Goal: Task Accomplishment & Management: Use online tool/utility

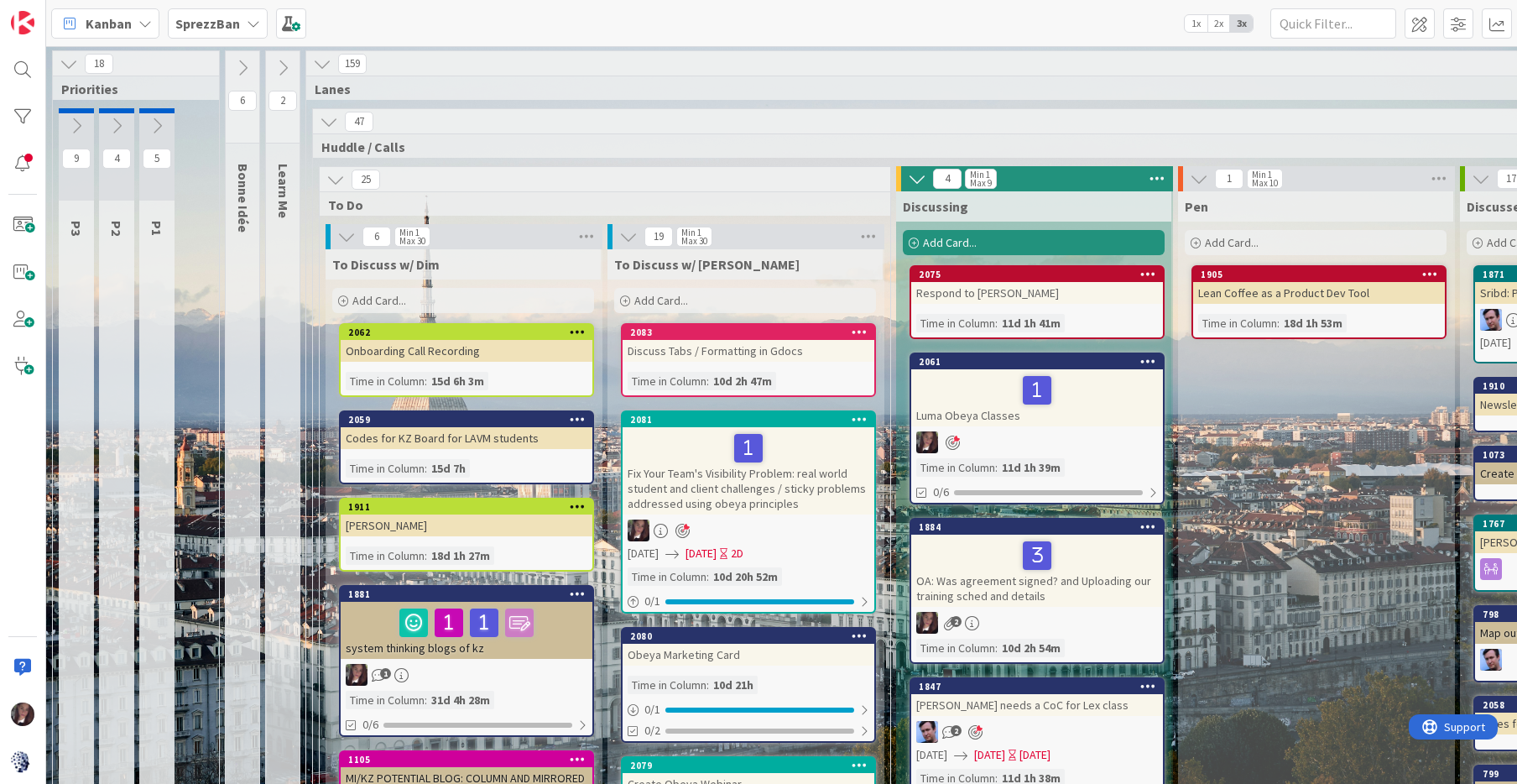
scroll to position [1583, 953]
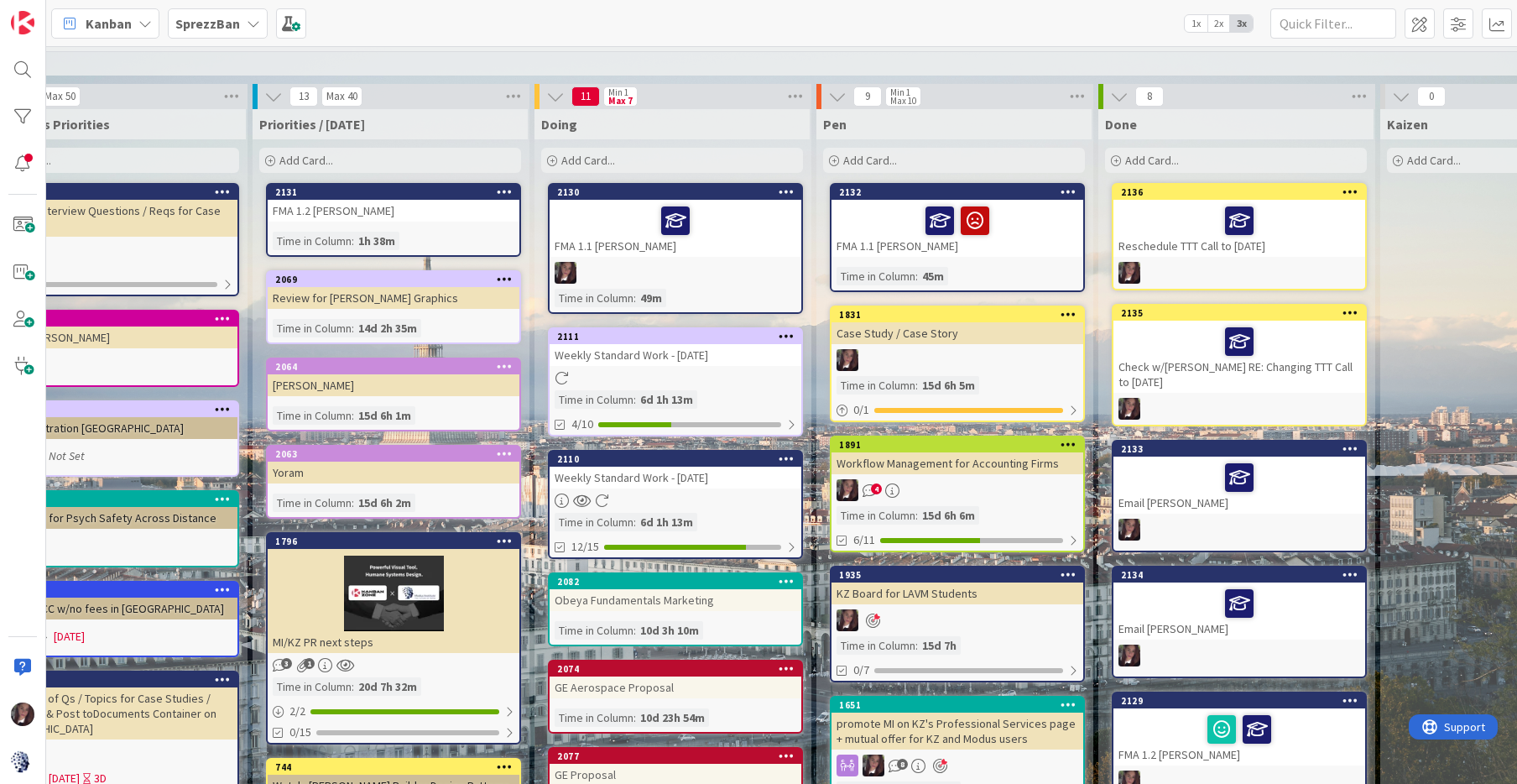
click at [635, 147] on div "Add Card..." at bounding box center [672, 159] width 261 height 25
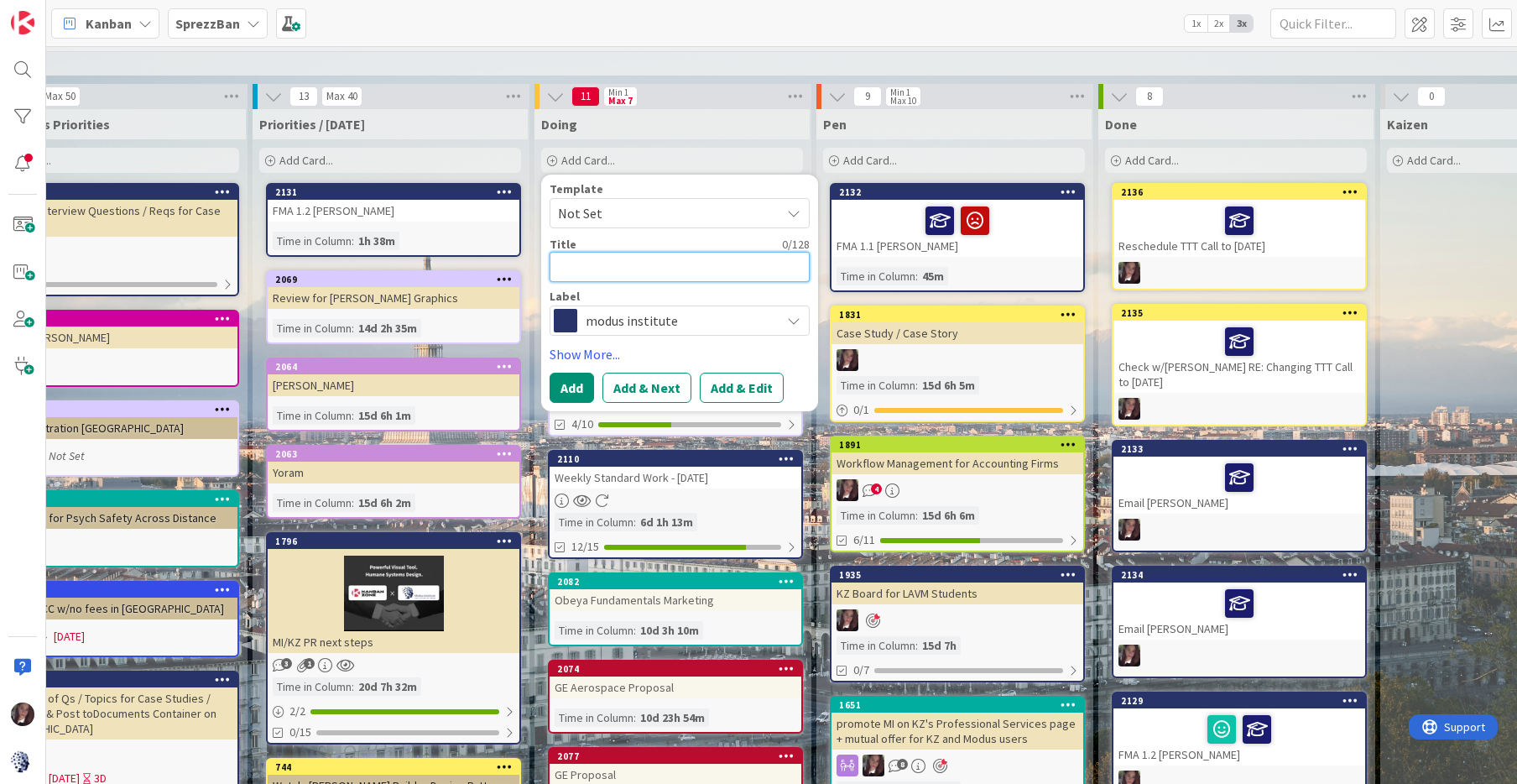
type textarea "F"
type textarea "x"
type textarea "FM"
type textarea "x"
type textarea "FMA"
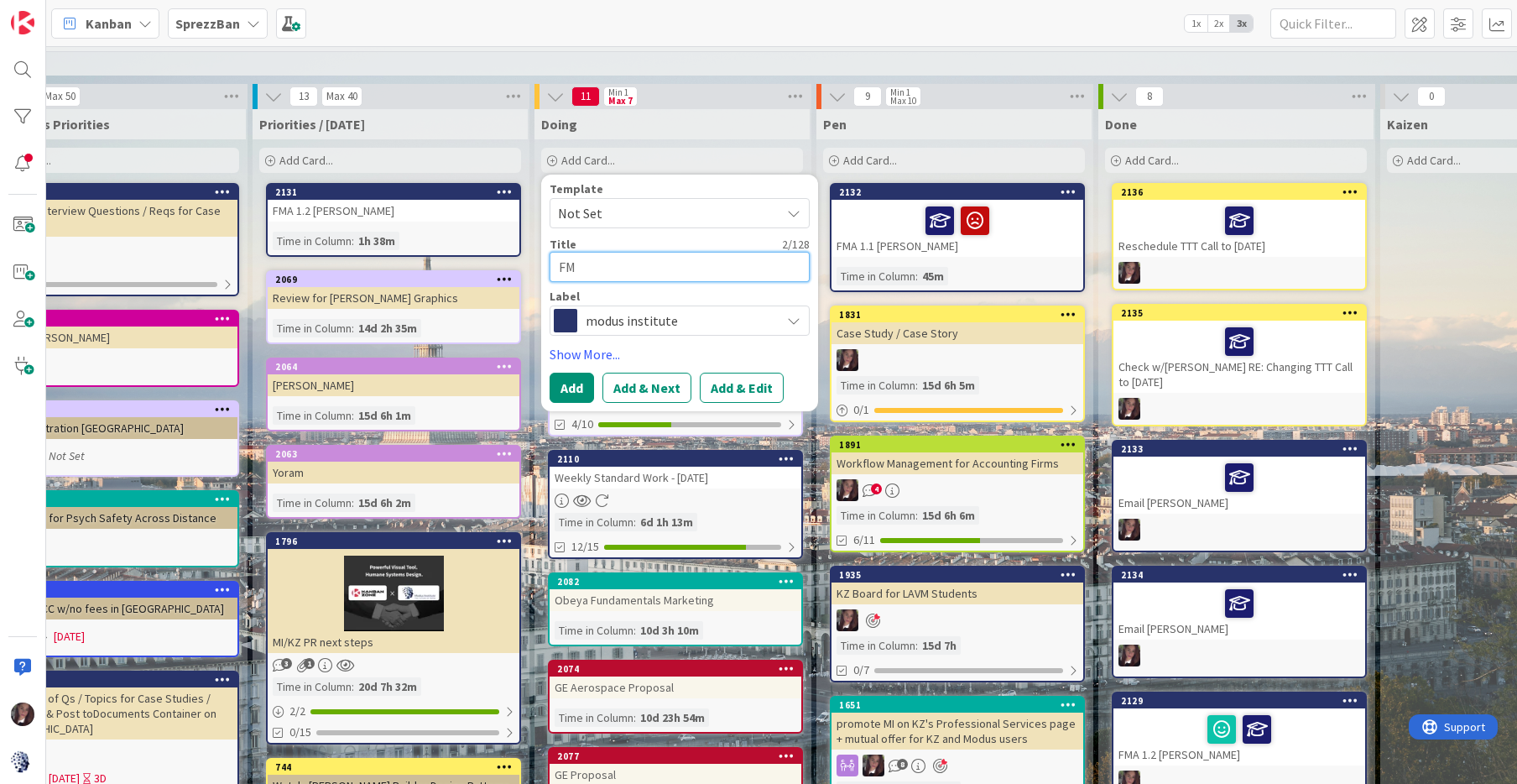
type textarea "x"
type textarea "FMA"
type textarea "x"
type textarea "FMA 1"
type textarea "x"
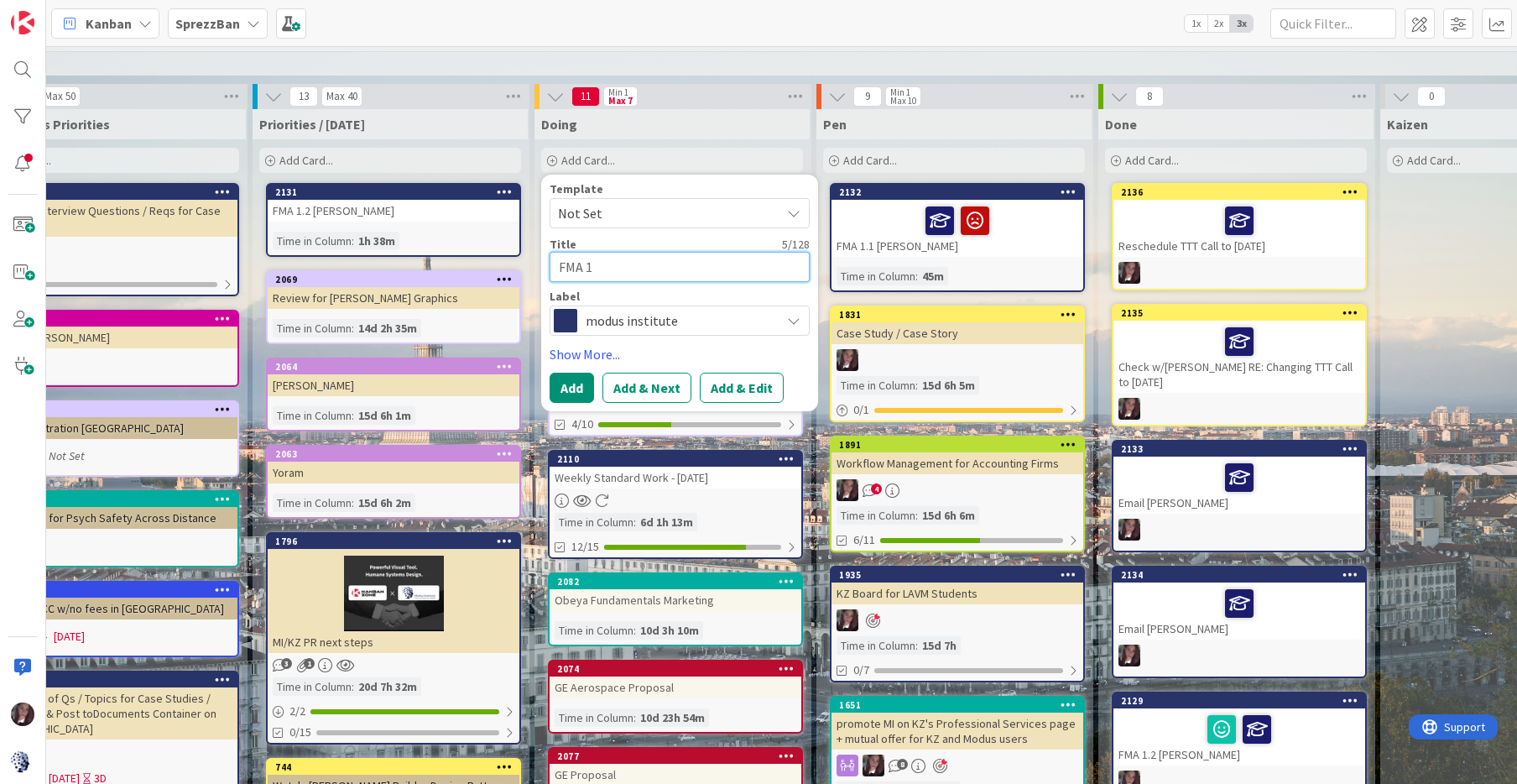
type textarea "FMA 1."
type textarea "x"
type textarea "FMA 1.1"
type textarea "x"
type textarea "FMA 1.1"
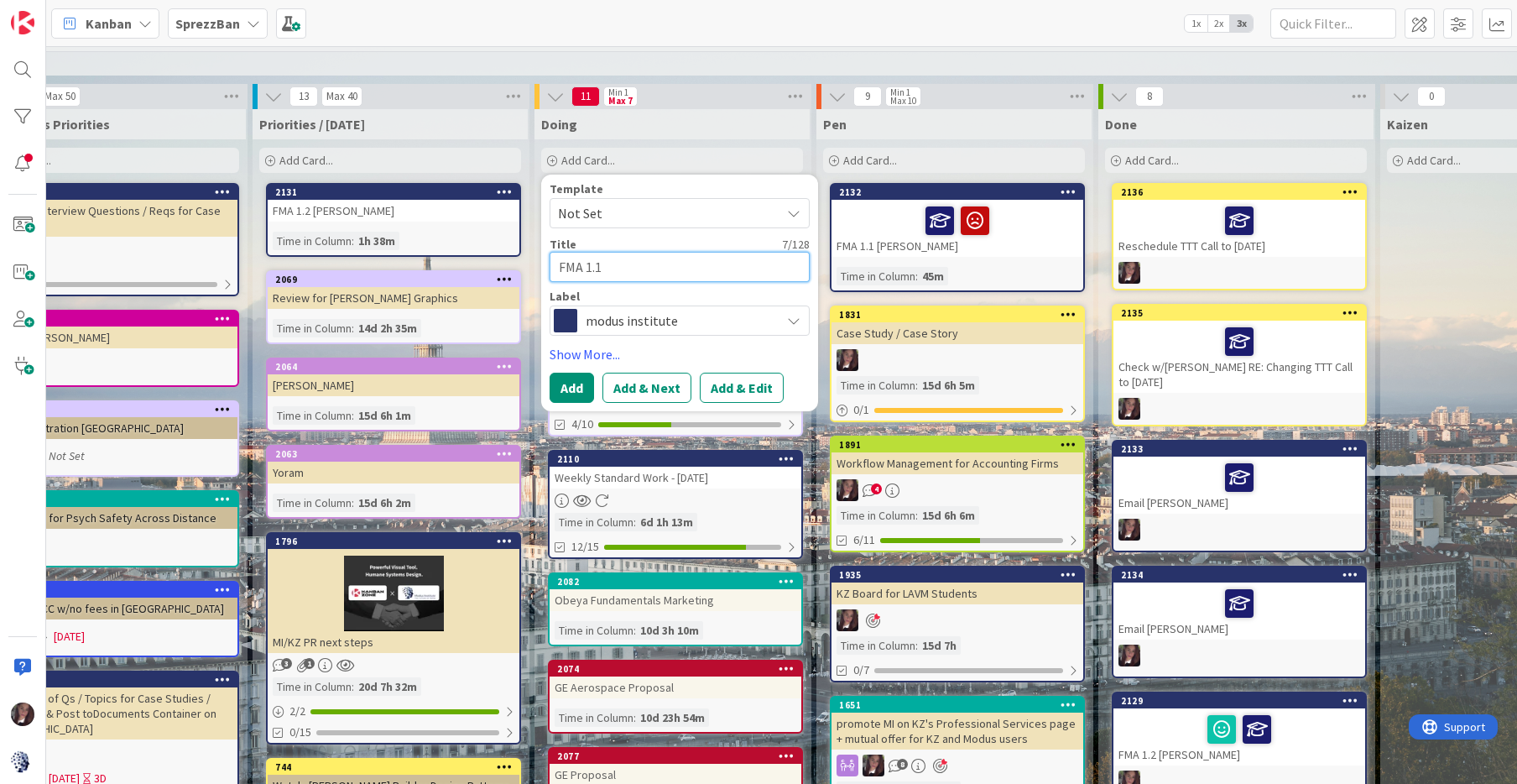
type textarea "x"
type textarea "FMA 1.1 J"
type textarea "x"
type textarea "FMA 1.1 Ji"
type textarea "x"
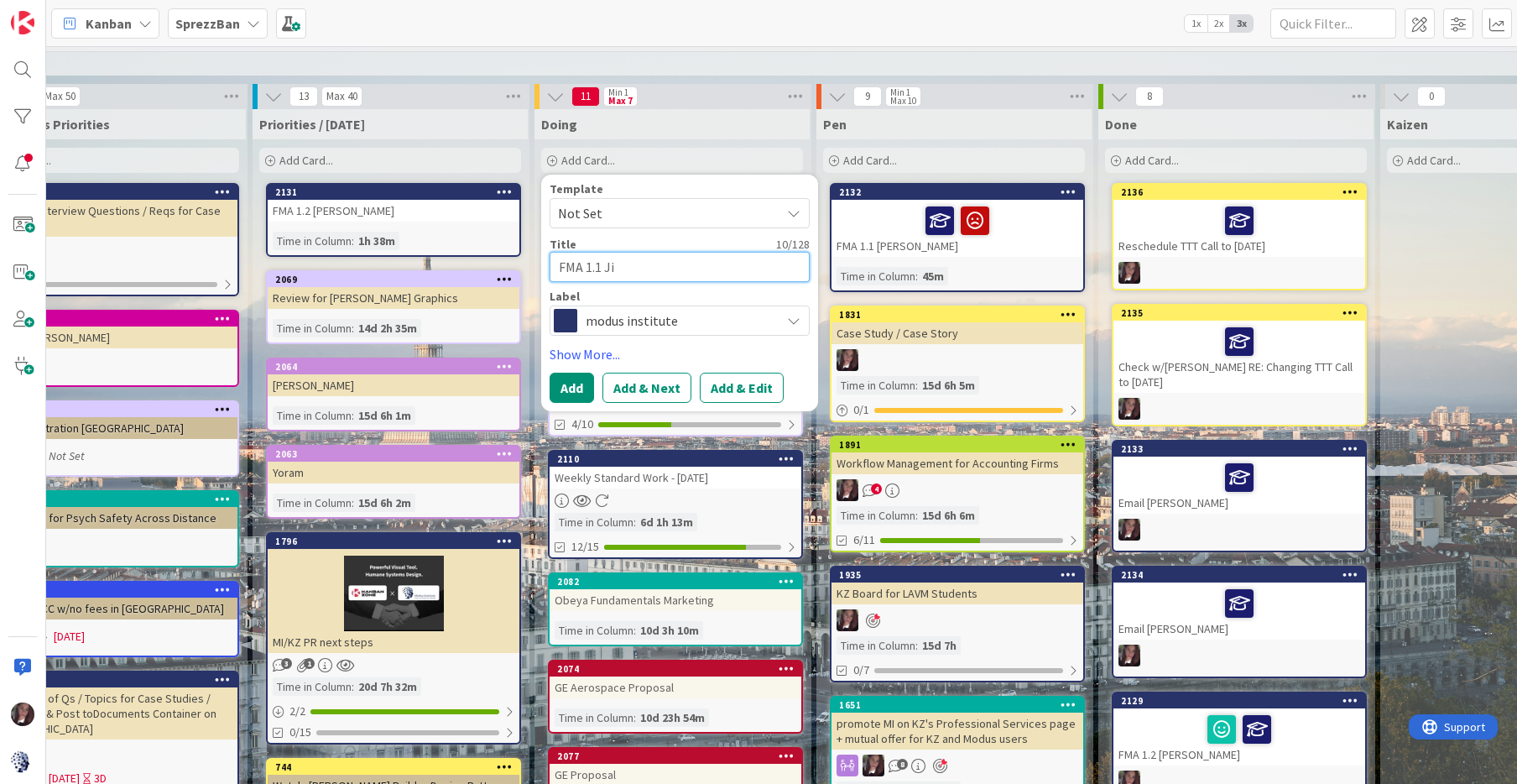
type textarea "FMA 1.1 [PERSON_NAME]"
type textarea "x"
type textarea "FMA 1.1 [PERSON_NAME]"
type textarea "x"
type textarea "FMA 1.1 [PERSON_NAME]"
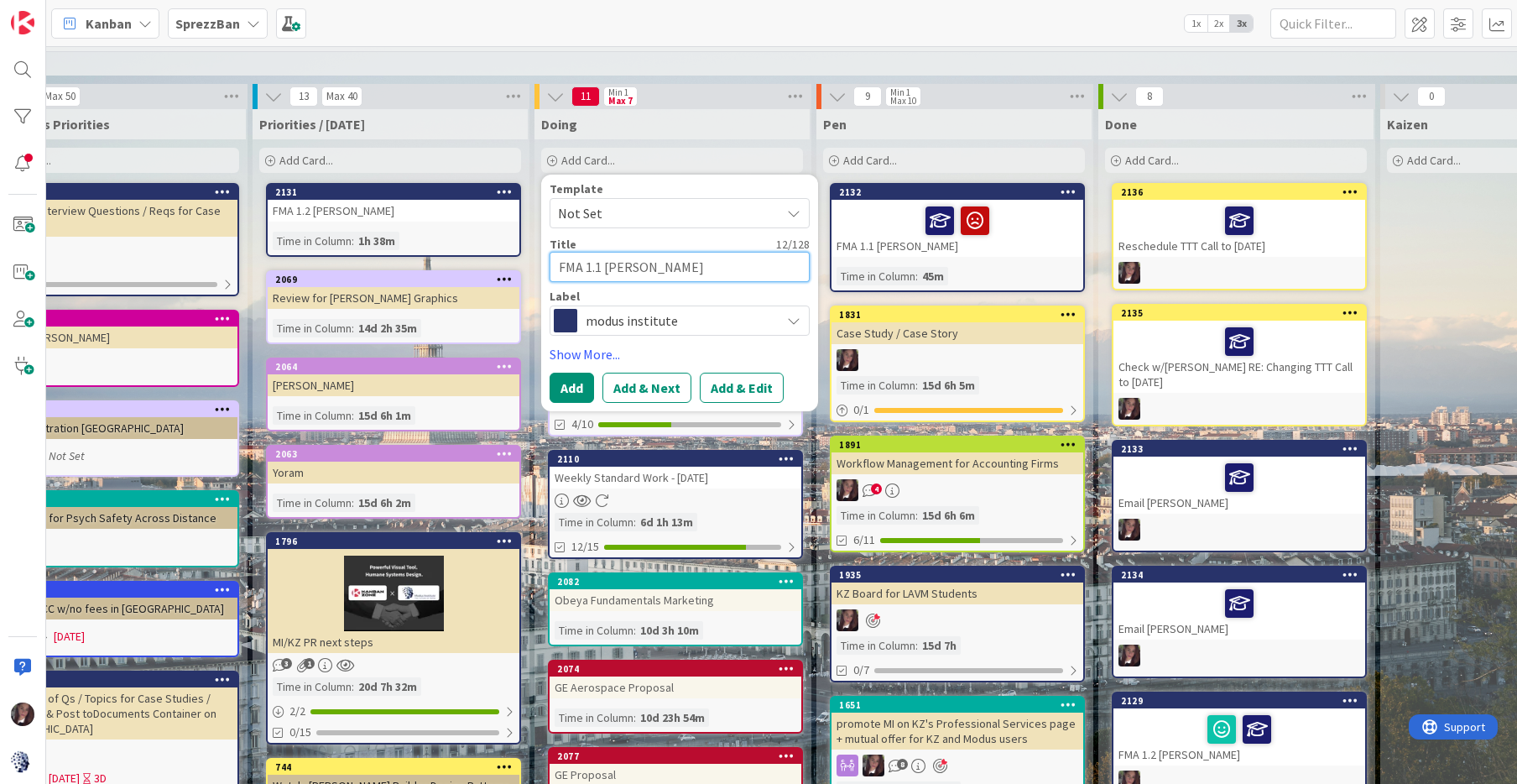
type textarea "x"
type textarea "FMA 1.1 [PERSON_NAME]"
type textarea "x"
type textarea "FMA 1.1 [PERSON_NAME]"
click at [654, 372] on button "Add & Next" at bounding box center [648, 387] width 89 height 31
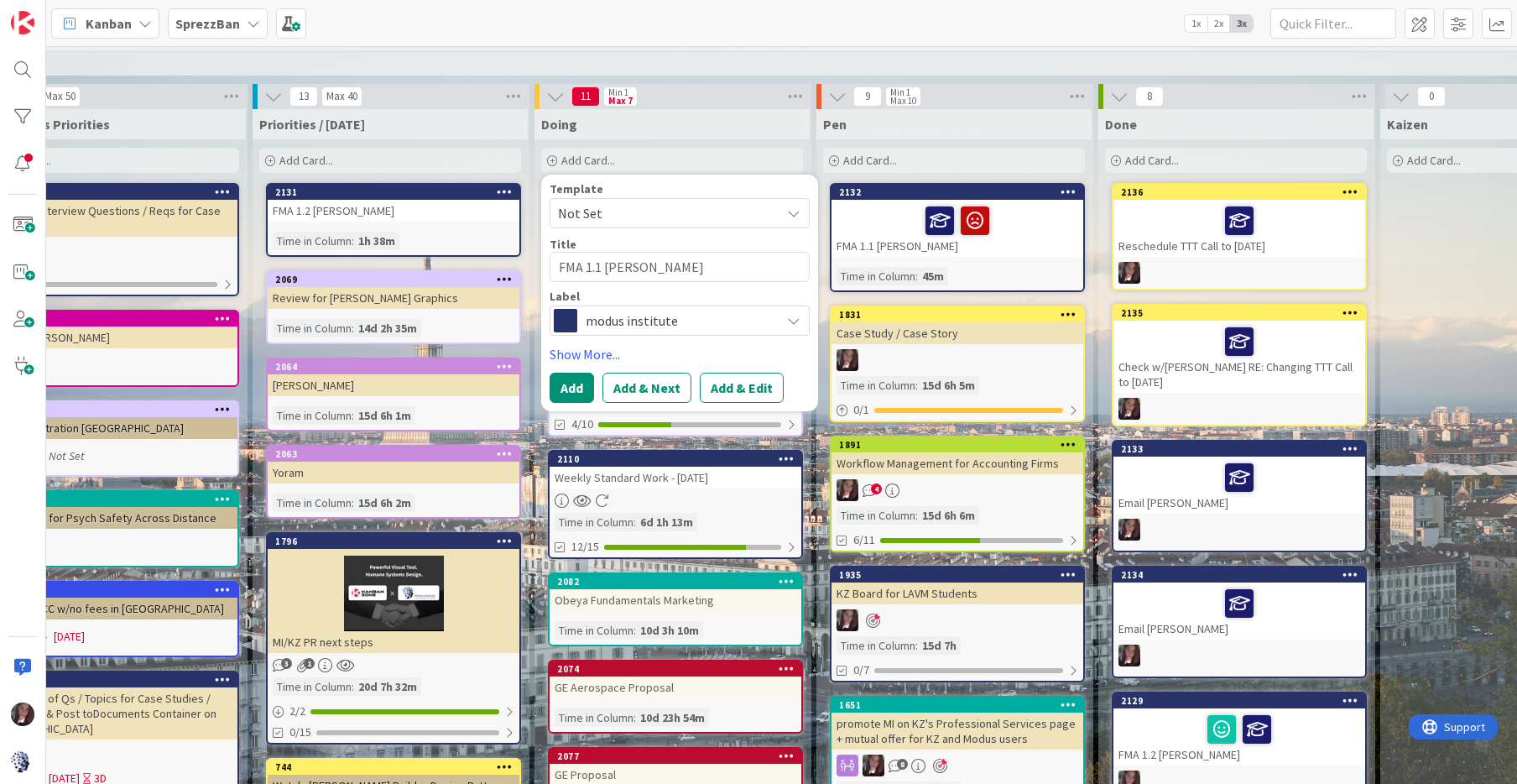
type textarea "x"
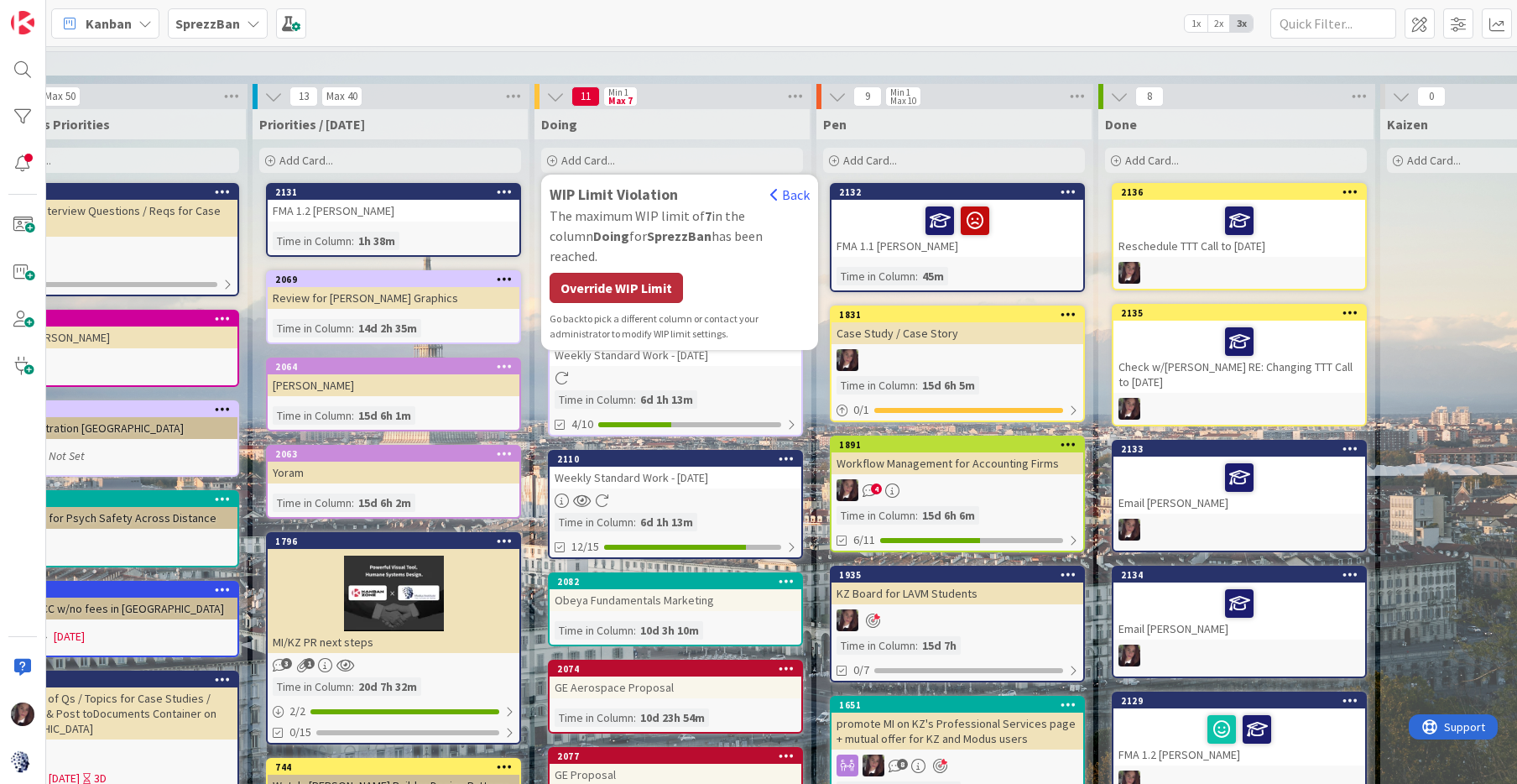
click at [630, 272] on div "Override WIP Limit" at bounding box center [616, 287] width 134 height 31
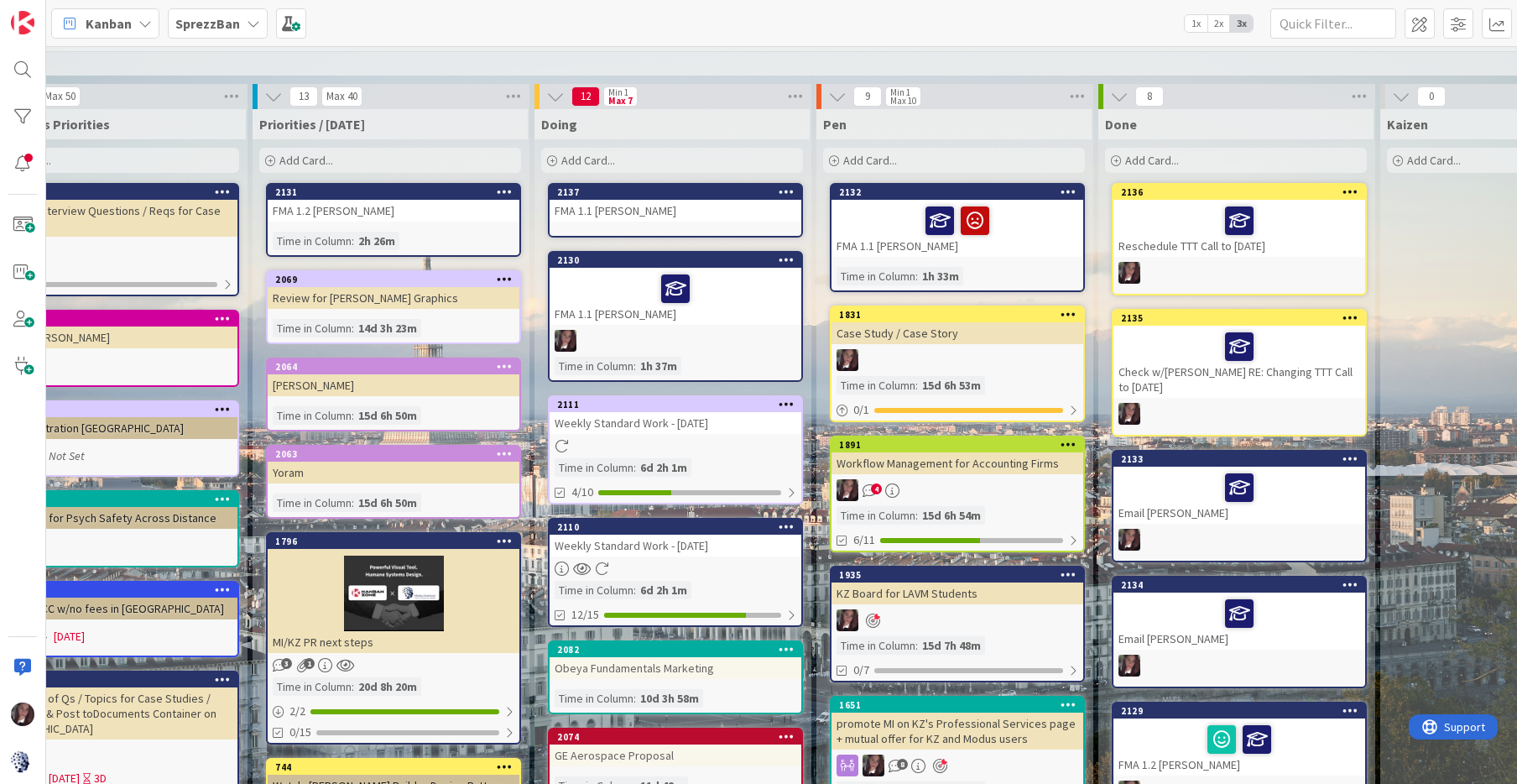
click at [613, 200] on div "FMA 1.1 [PERSON_NAME]" at bounding box center [675, 211] width 252 height 22
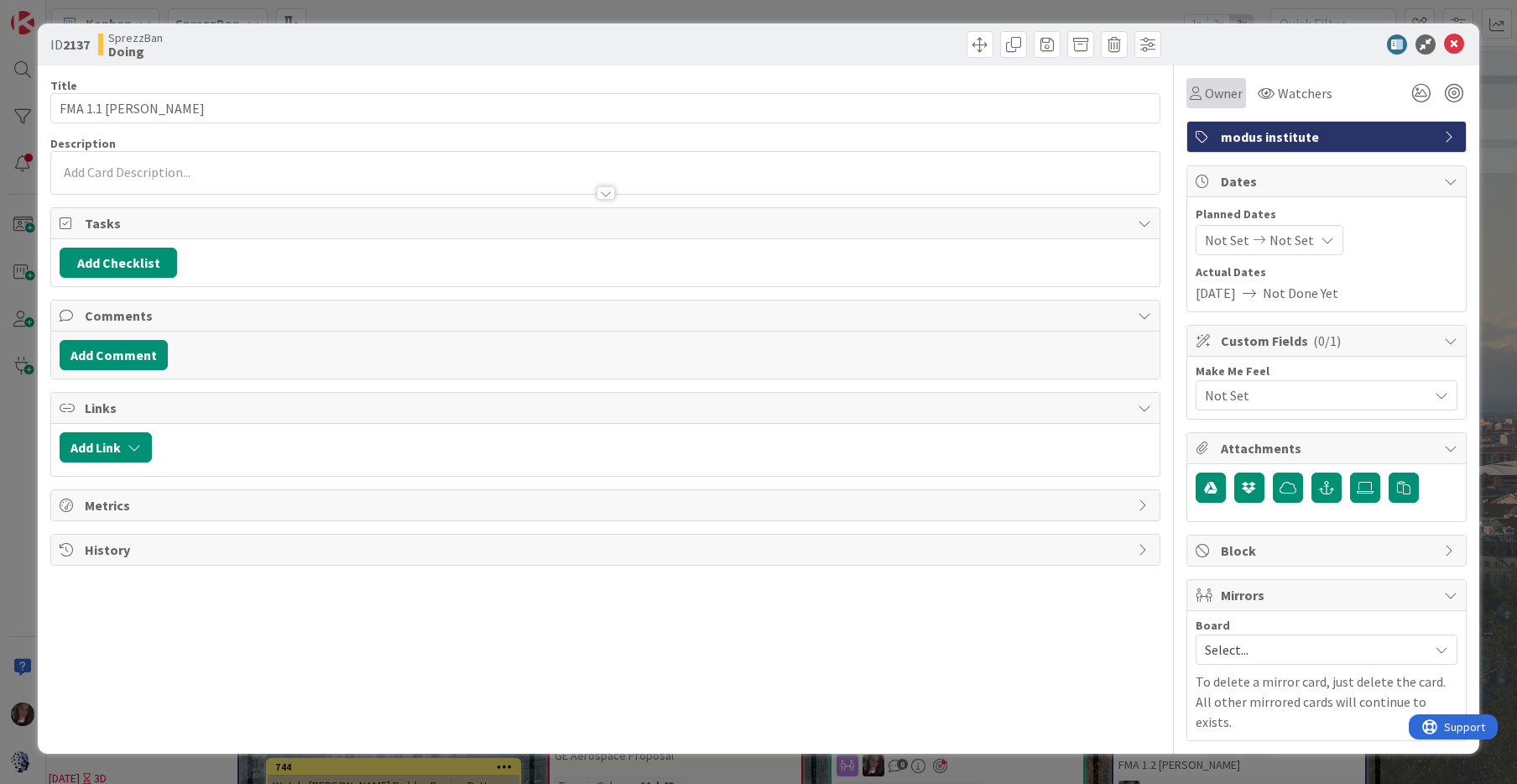
click at [1222, 97] on span "Owner" at bounding box center [1224, 93] width 38 height 20
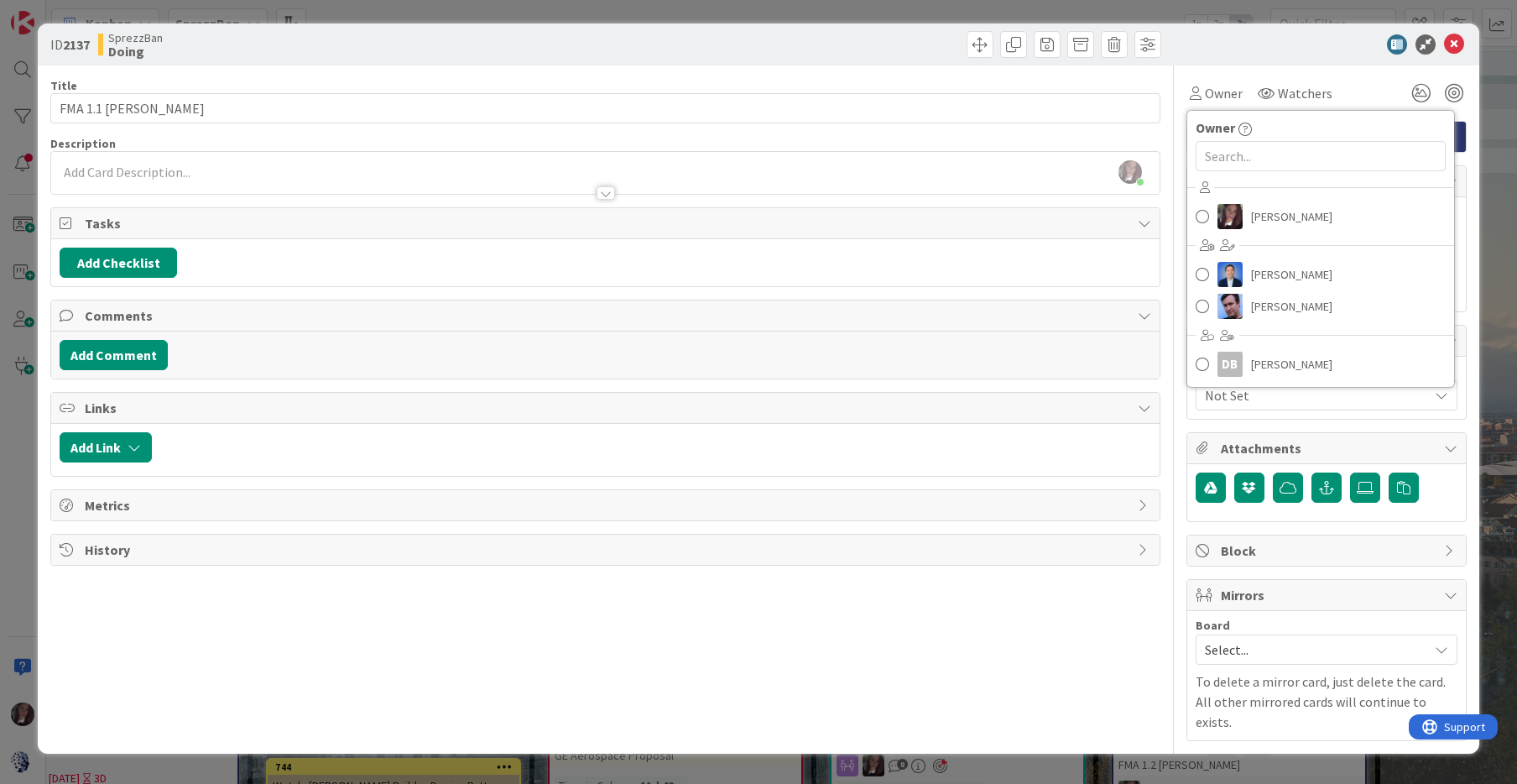
drag, startPoint x: 1285, startPoint y: 95, endPoint x: 1274, endPoint y: 108, distance: 17.0
click at [1285, 95] on span "Watchers" at bounding box center [1305, 93] width 54 height 20
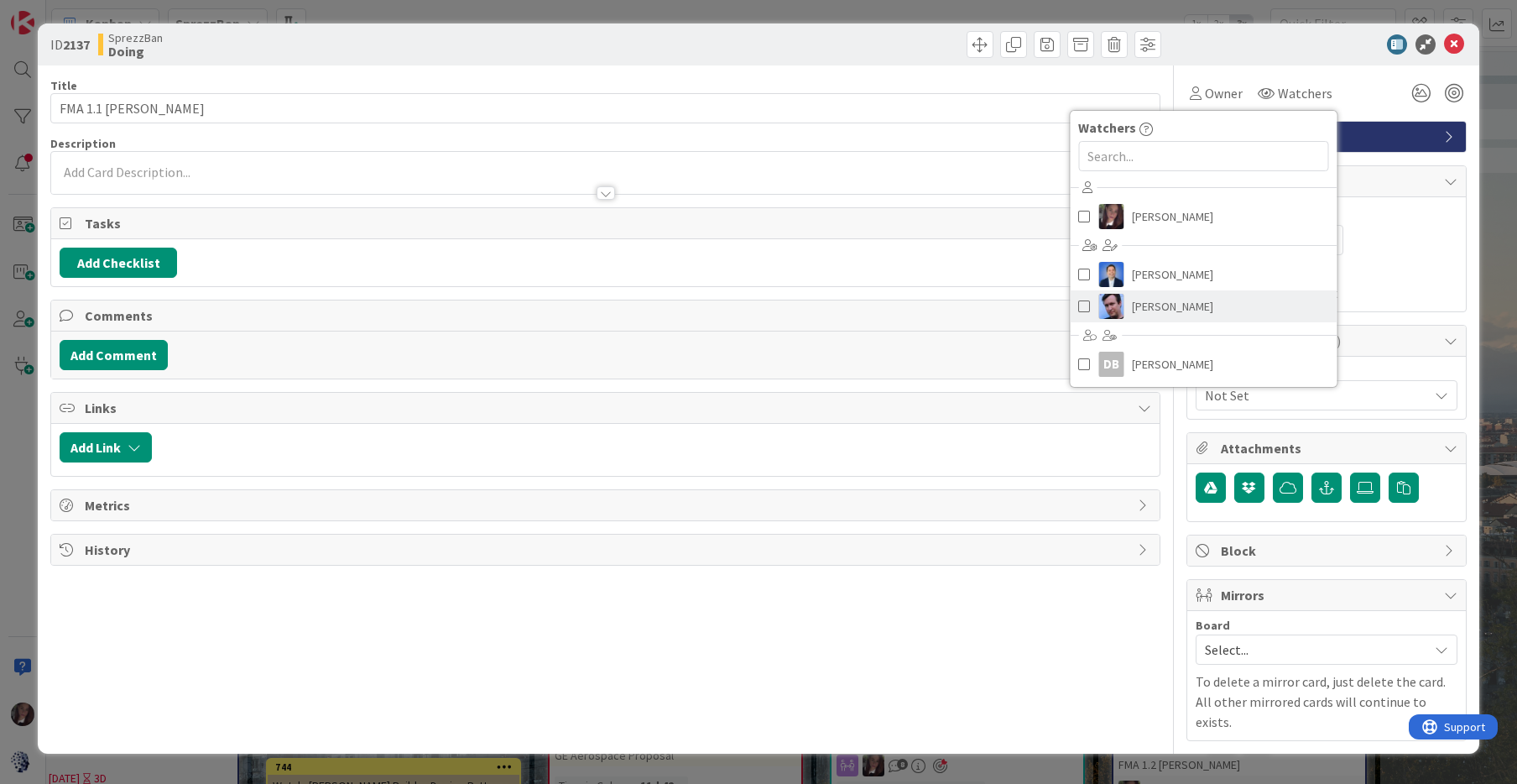
click at [1083, 306] on span at bounding box center [1084, 306] width 12 height 25
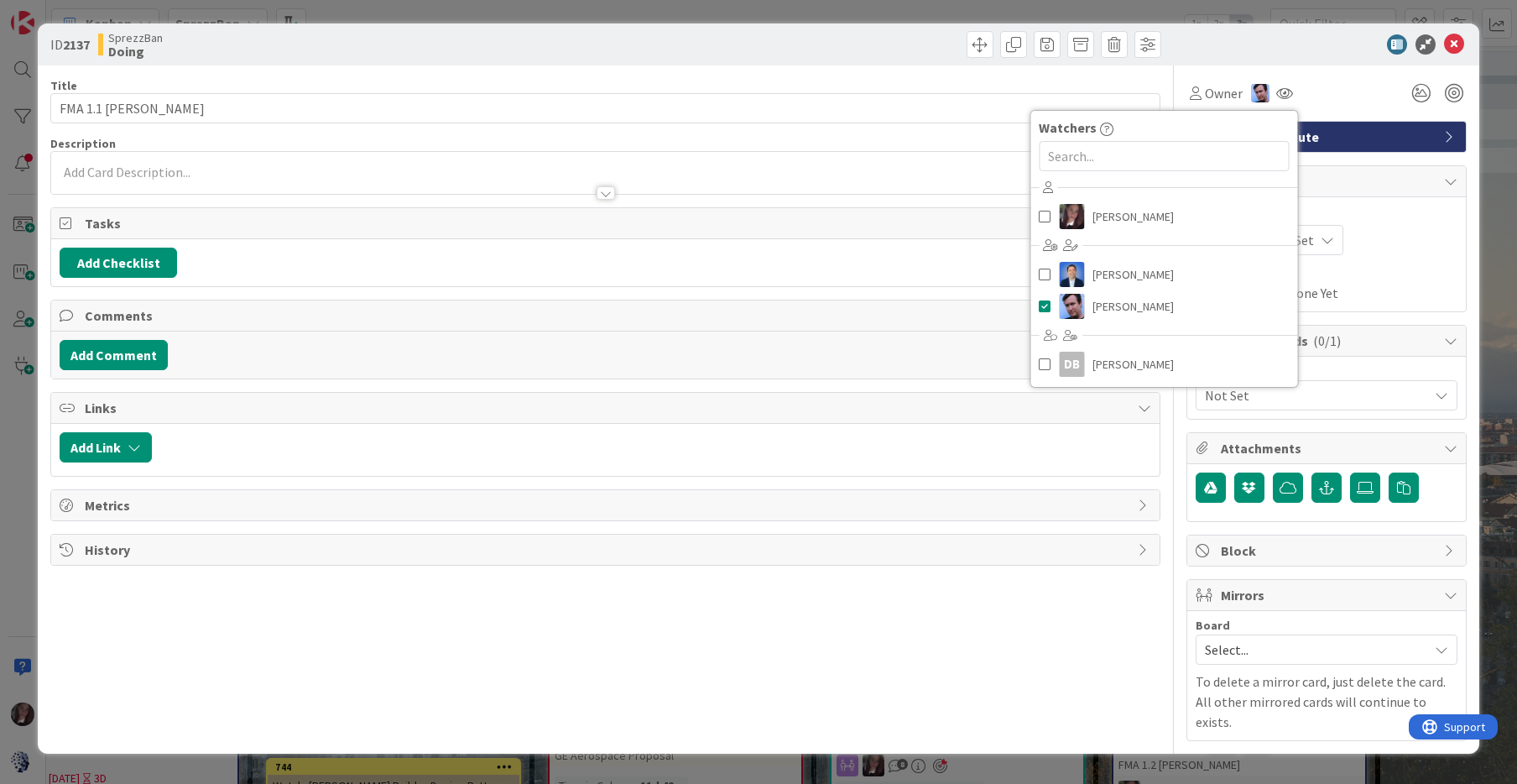
click at [1358, 89] on div "Owner Owner [PERSON_NAME] [PERSON_NAME] [PERSON_NAME] DB [PERSON_NAME] Watchers…" at bounding box center [1326, 93] width 280 height 31
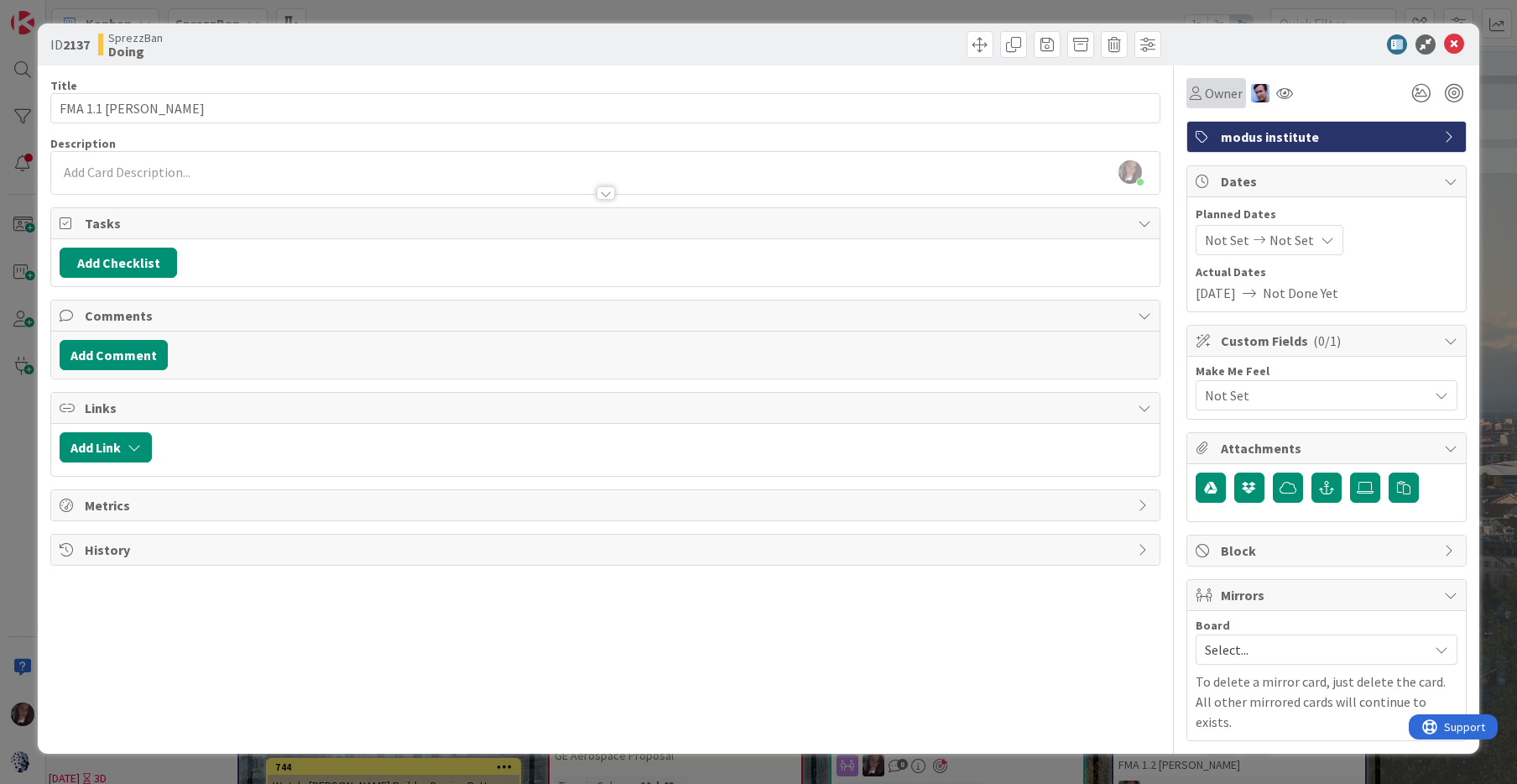
click at [1236, 97] on span "Owner" at bounding box center [1224, 93] width 38 height 20
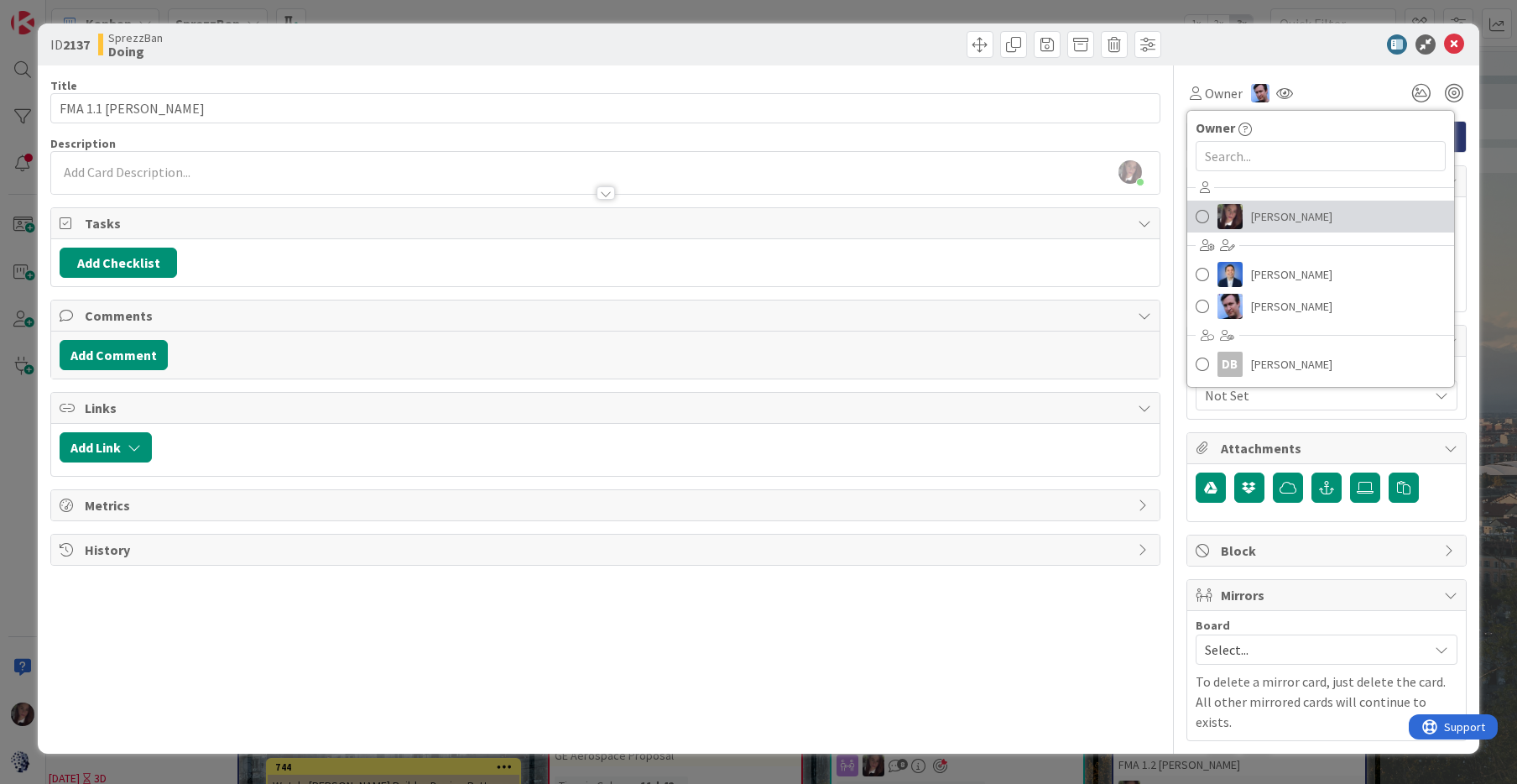
click at [1200, 217] on span at bounding box center [1203, 216] width 14 height 25
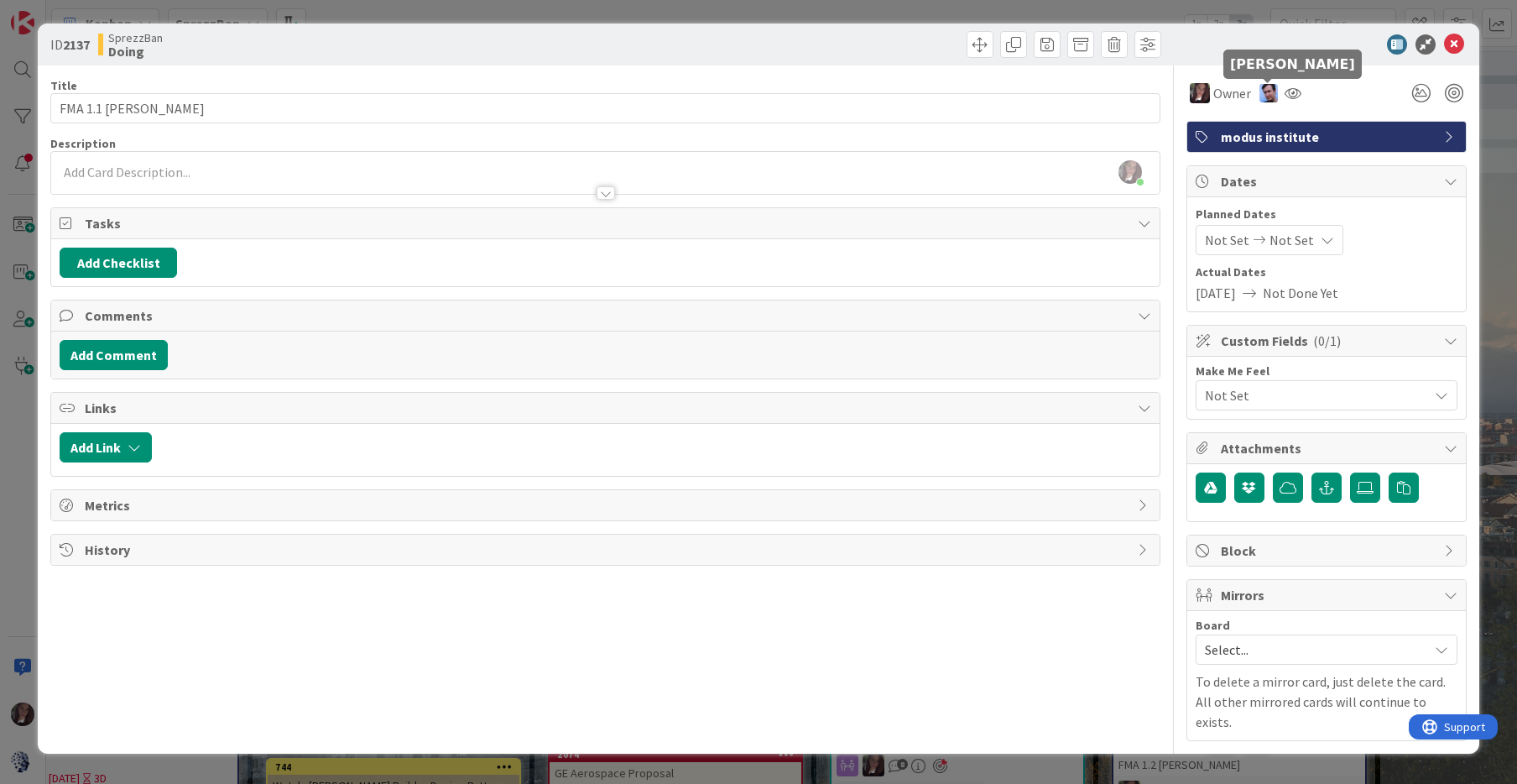
click at [1274, 92] on img at bounding box center [1268, 93] width 19 height 19
click at [1376, 81] on div "Owner Owner Remove Set as Watcher [PERSON_NAME] [PERSON_NAME] [PERSON_NAME] DB …" at bounding box center [1326, 93] width 280 height 31
click at [1425, 92] on icon at bounding box center [1422, 93] width 31 height 31
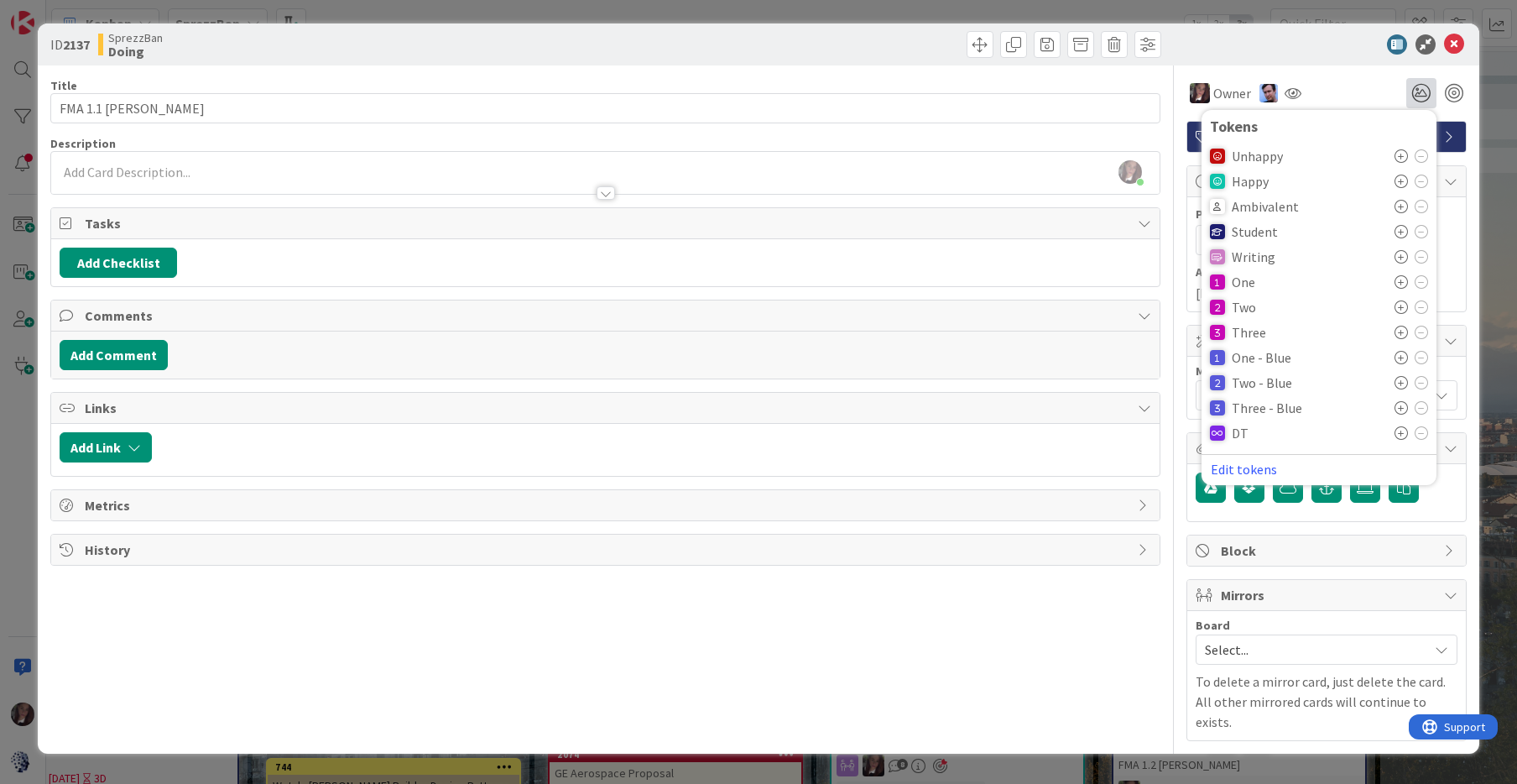
click at [1401, 231] on icon at bounding box center [1402, 232] width 14 height 14
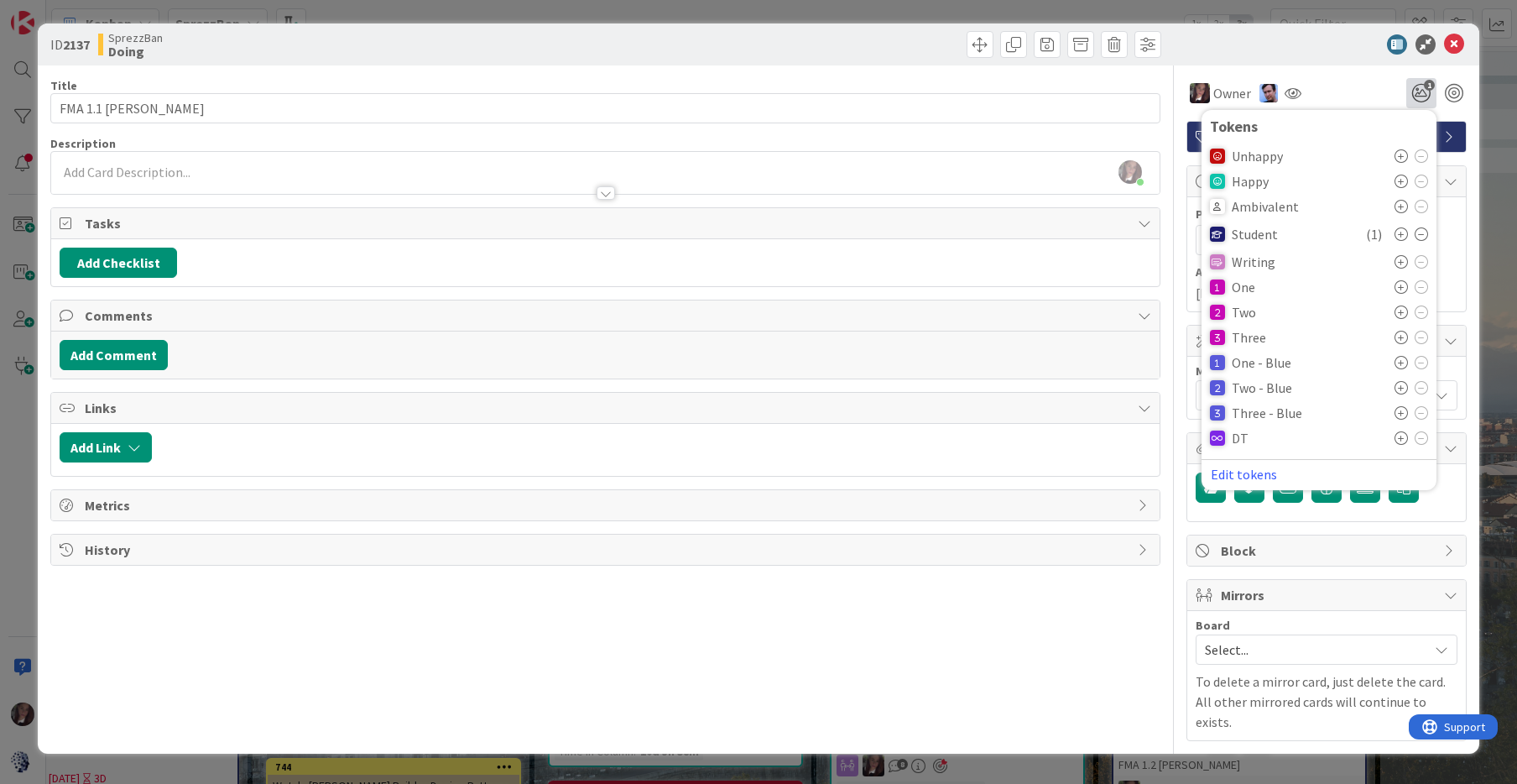
click at [1395, 180] on icon at bounding box center [1402, 181] width 14 height 14
click at [1454, 42] on icon at bounding box center [1455, 45] width 20 height 20
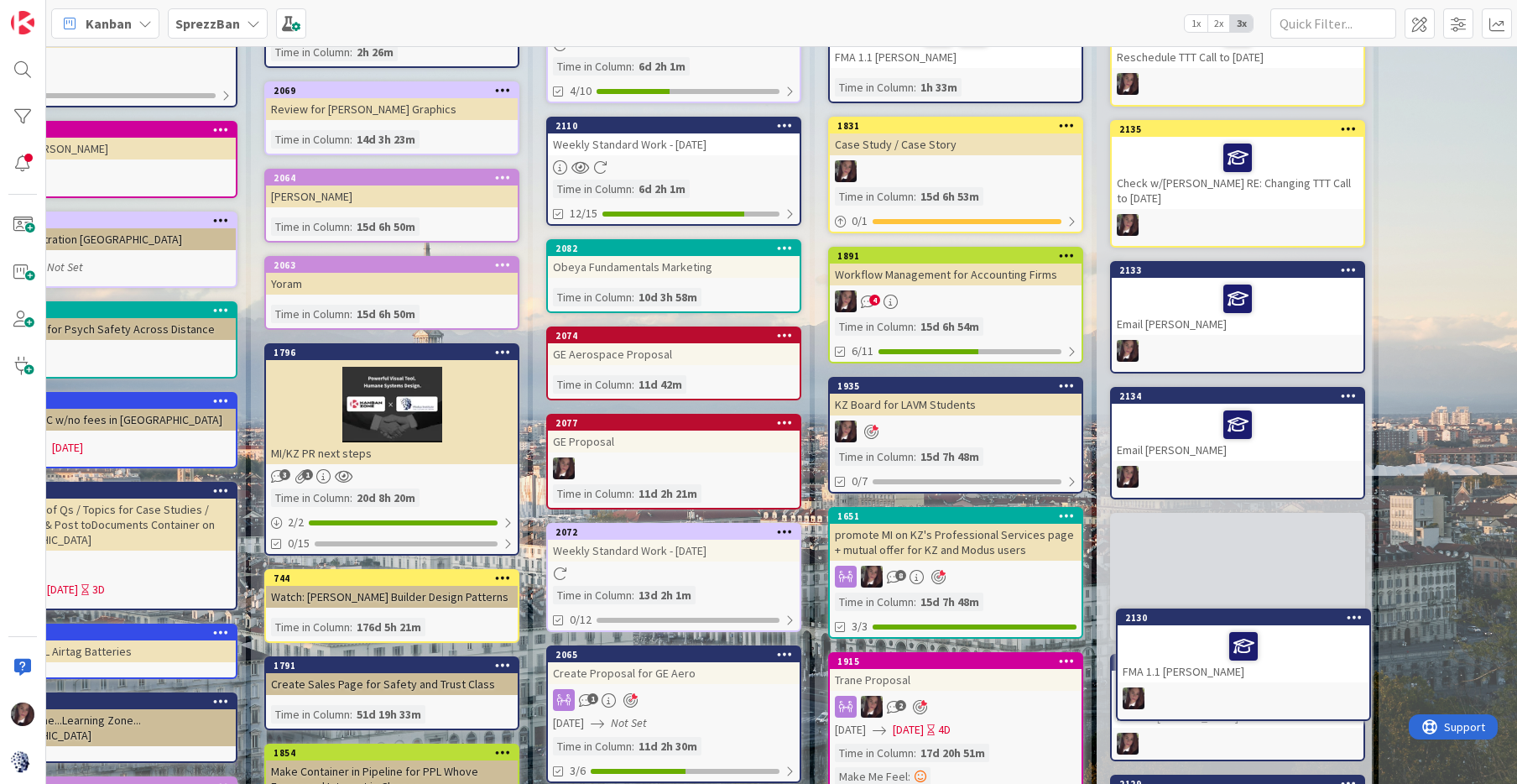
scroll to position [1809, 955]
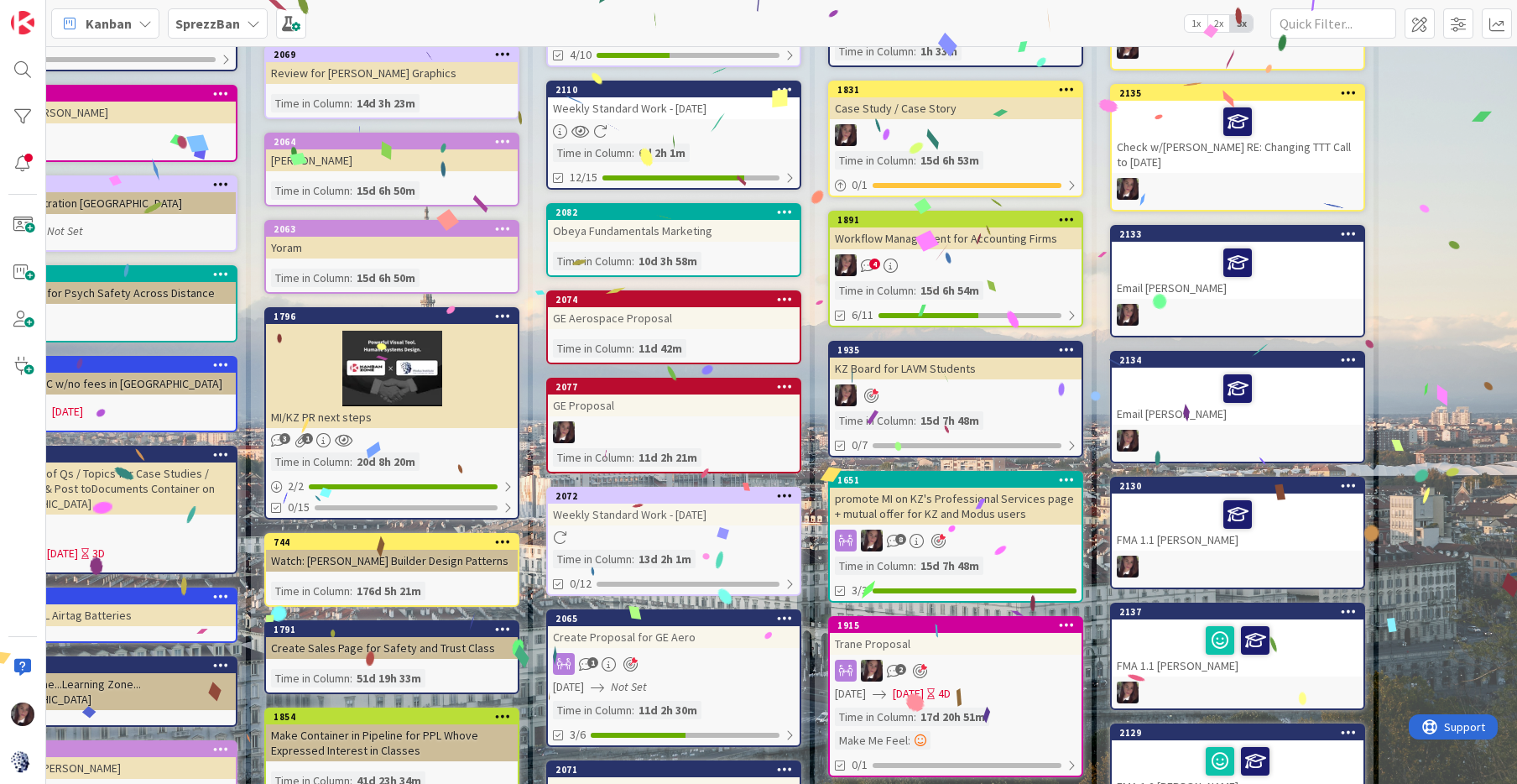
click at [1276, 497] on div at bounding box center [1238, 515] width 242 height 36
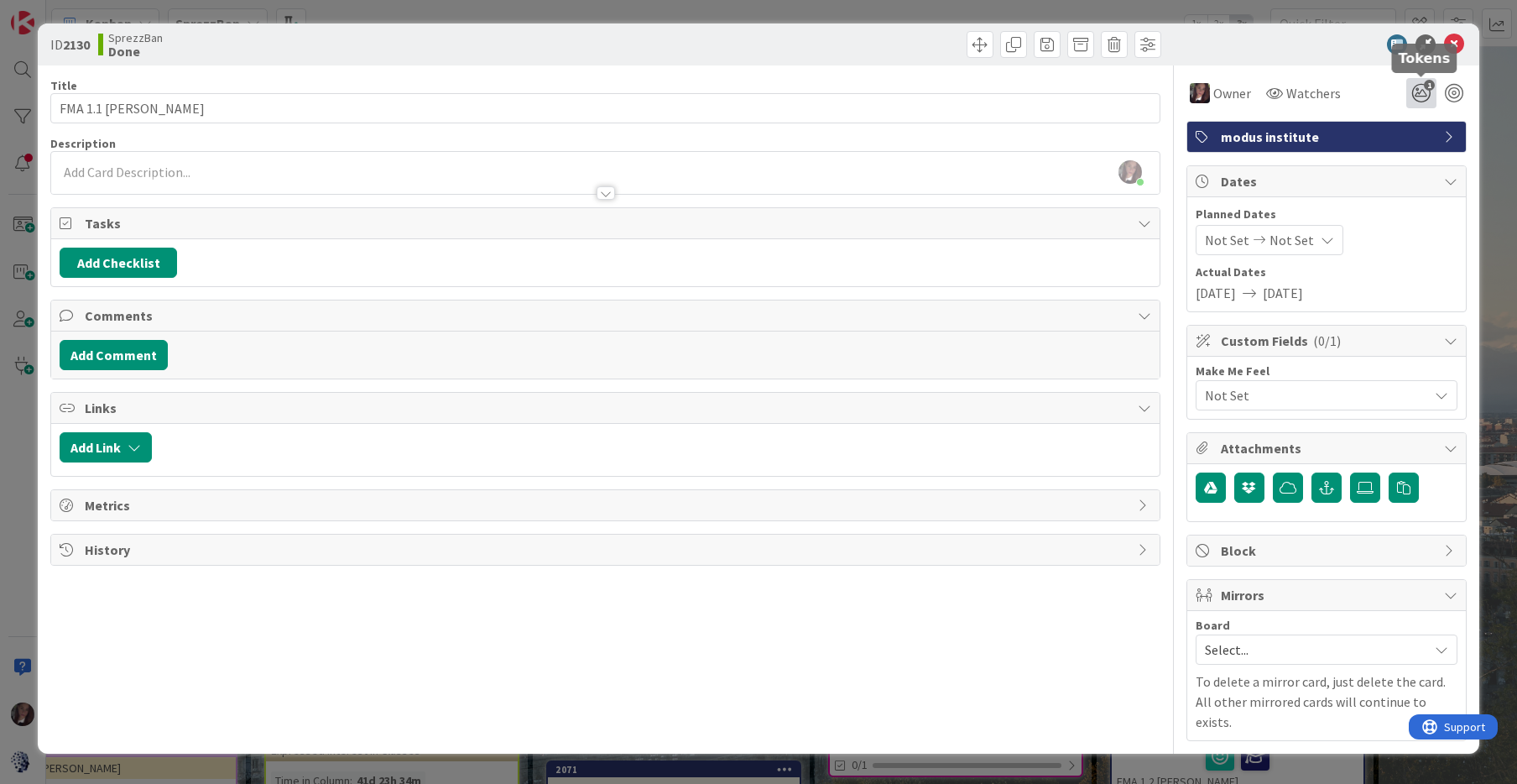
click at [1423, 91] on icon "1" at bounding box center [1422, 93] width 31 height 31
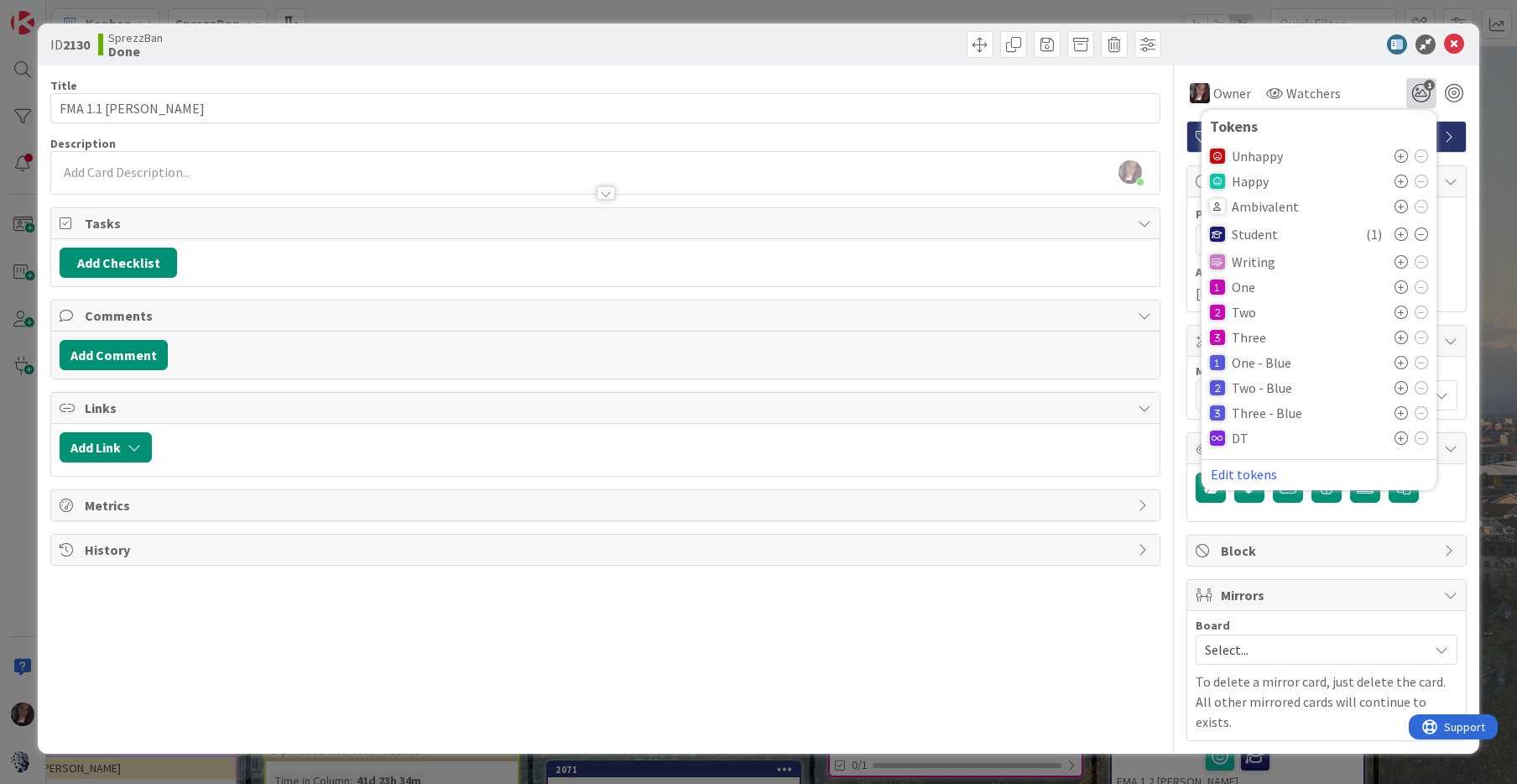
click at [1405, 181] on icon at bounding box center [1402, 181] width 14 height 14
click at [1453, 44] on icon at bounding box center [1455, 45] width 20 height 20
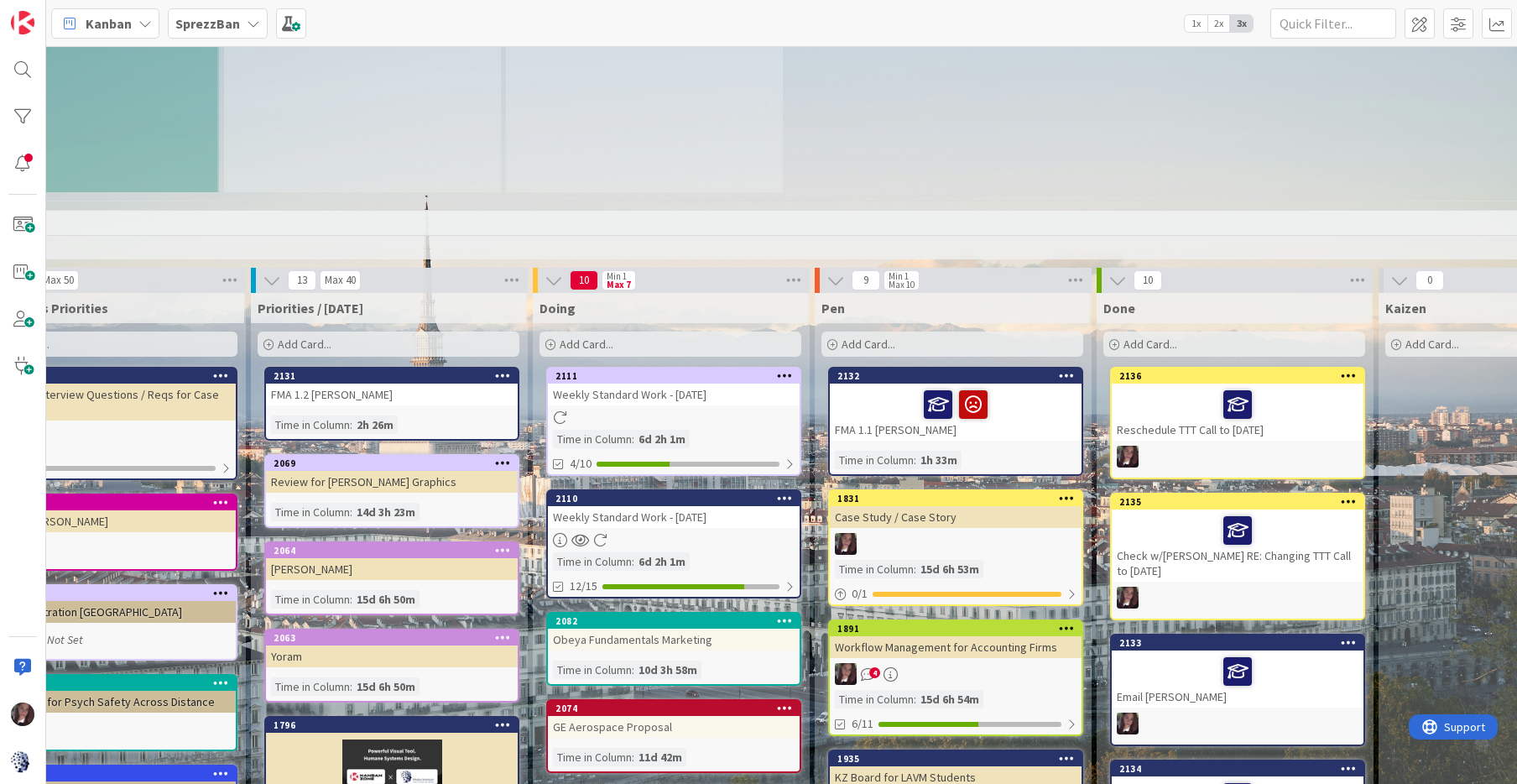
scroll to position [1401, 955]
